Goal: Check status: Check status

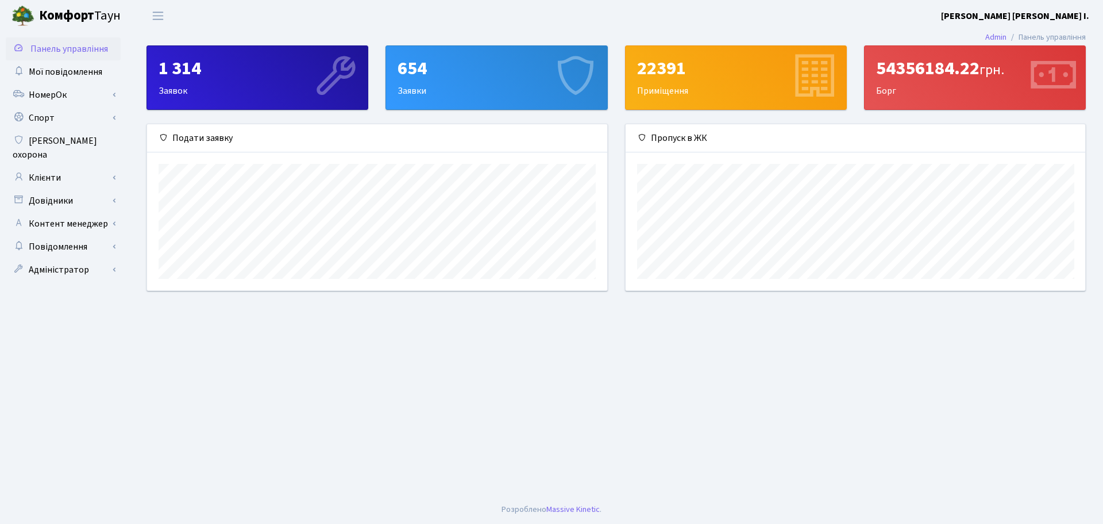
scroll to position [166, 460]
click at [43, 91] on link "НомерОк" at bounding box center [63, 94] width 115 height 23
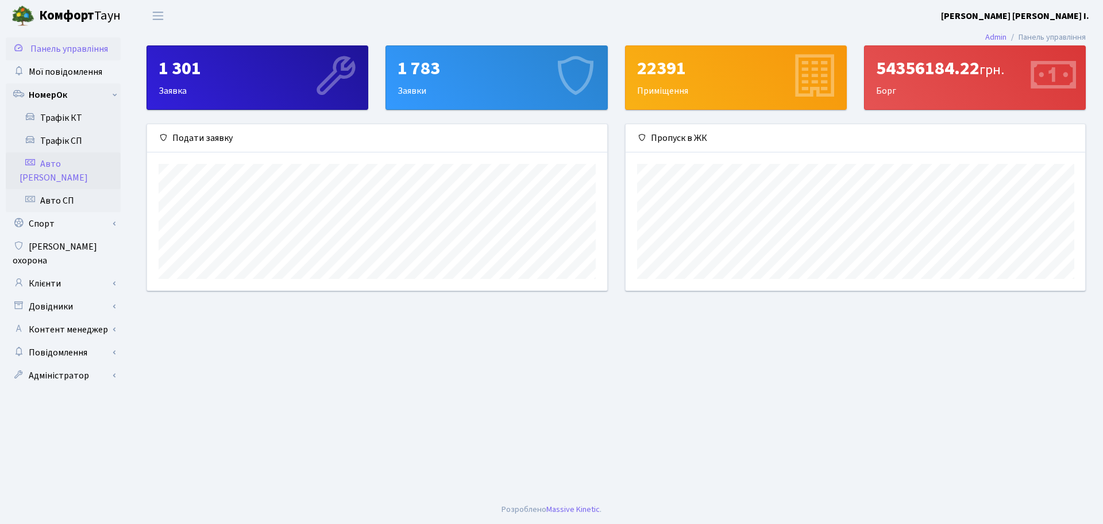
click at [63, 160] on link "Авто [PERSON_NAME]" at bounding box center [63, 170] width 115 height 37
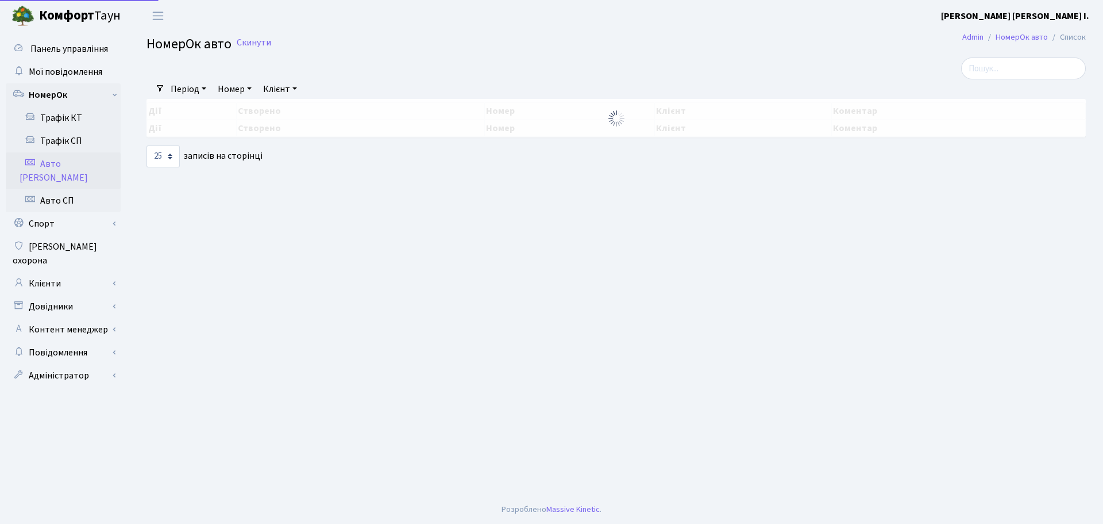
select select "25"
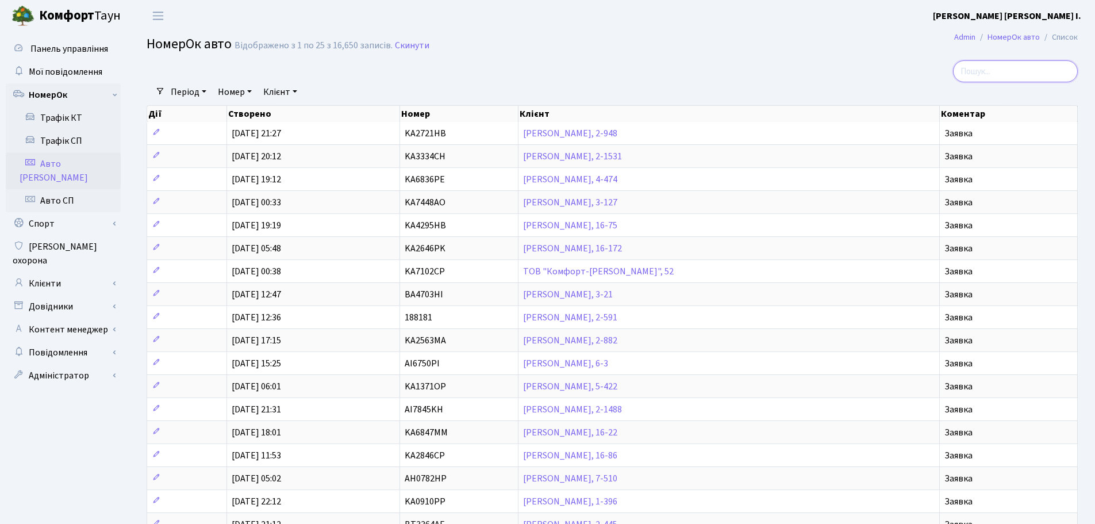
click at [991, 70] on input "search" at bounding box center [1015, 71] width 125 height 22
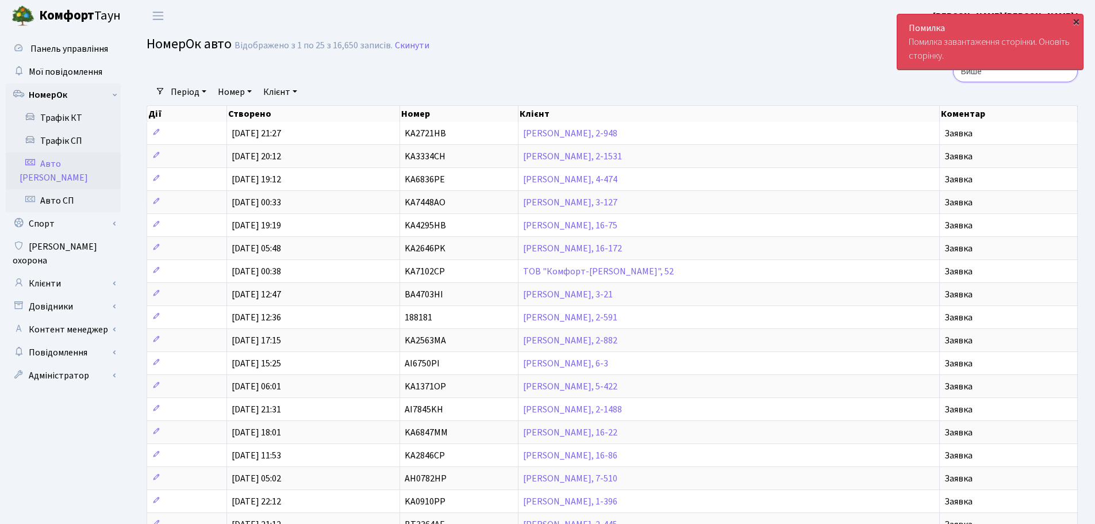
type input "Више"
click at [1075, 20] on div "×" at bounding box center [1075, 21] width 11 height 11
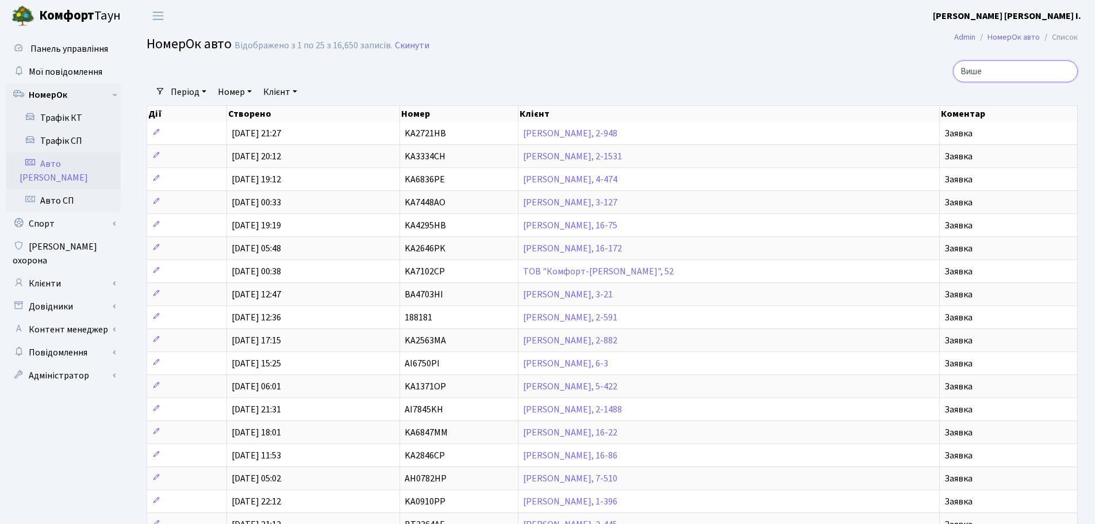
click at [1065, 71] on input "Више" at bounding box center [1015, 71] width 125 height 22
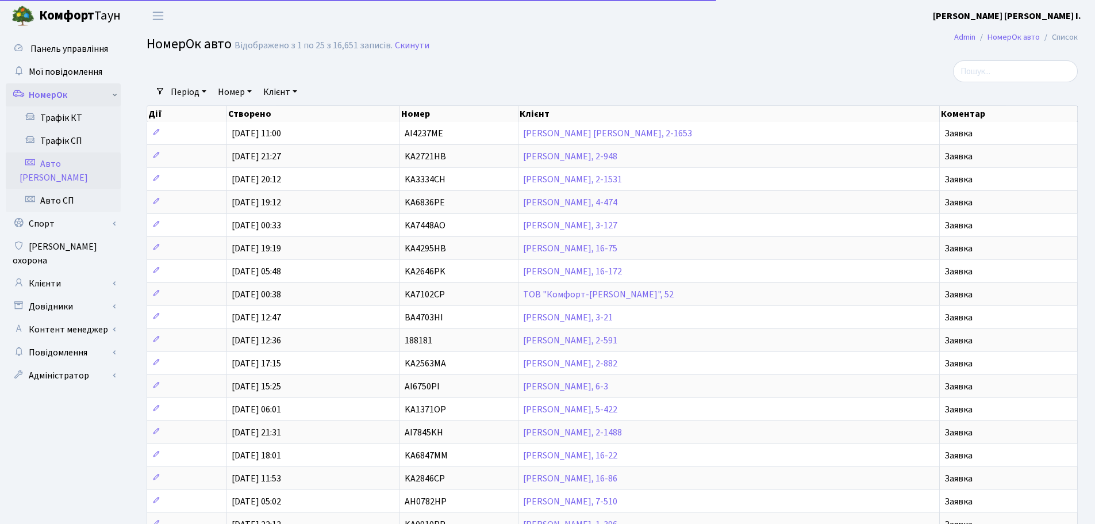
click at [54, 95] on link "НомерОк" at bounding box center [63, 94] width 115 height 23
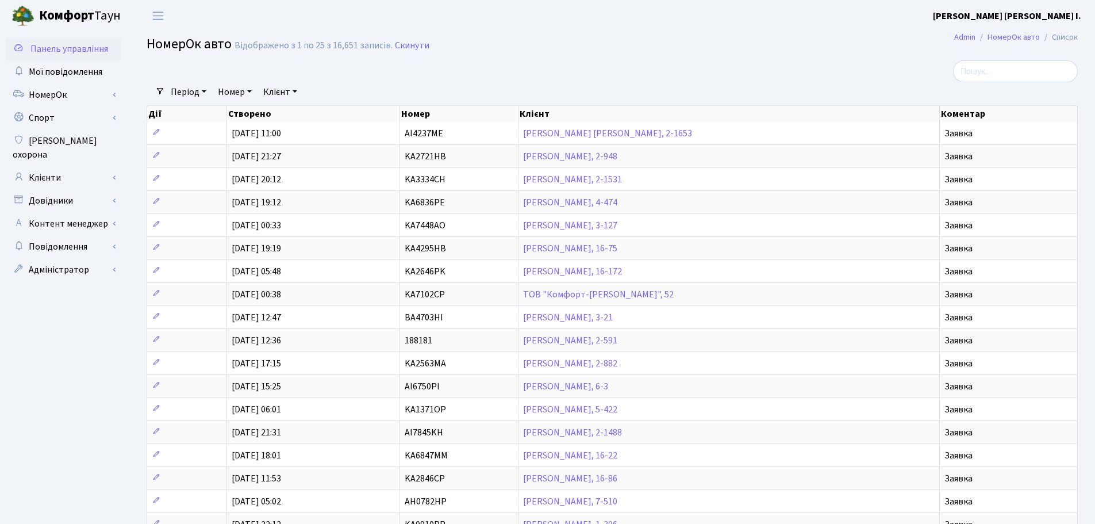
click at [70, 49] on span "Панель управління" at bounding box center [69, 49] width 78 height 13
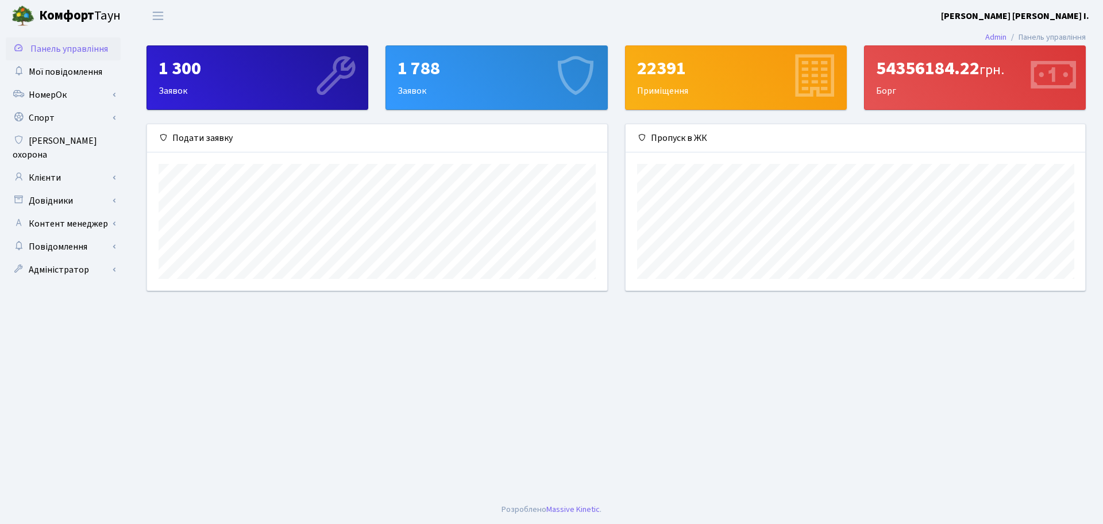
scroll to position [166, 460]
